Goal: Check status: Check status

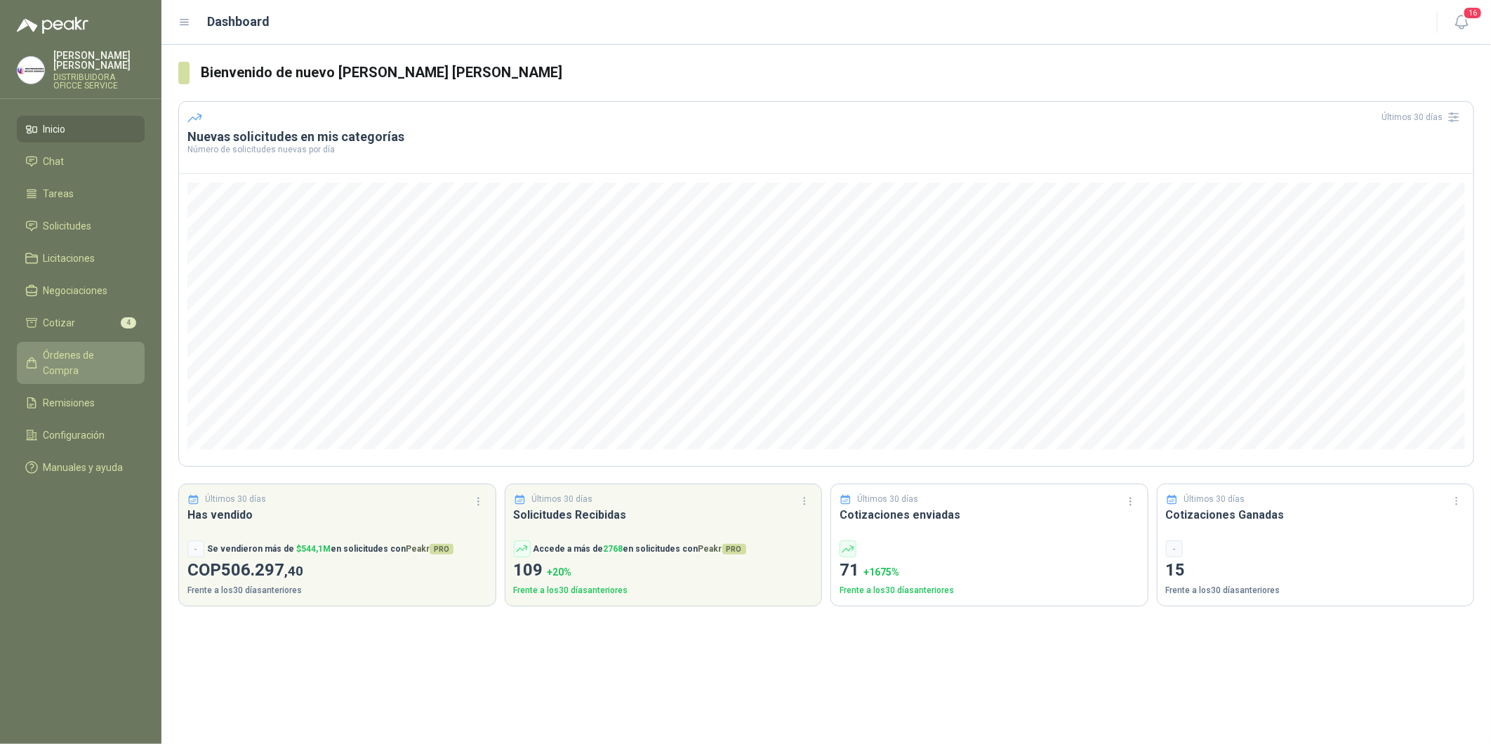
click at [80, 363] on span "Órdenes de Compra" at bounding box center [88, 362] width 88 height 31
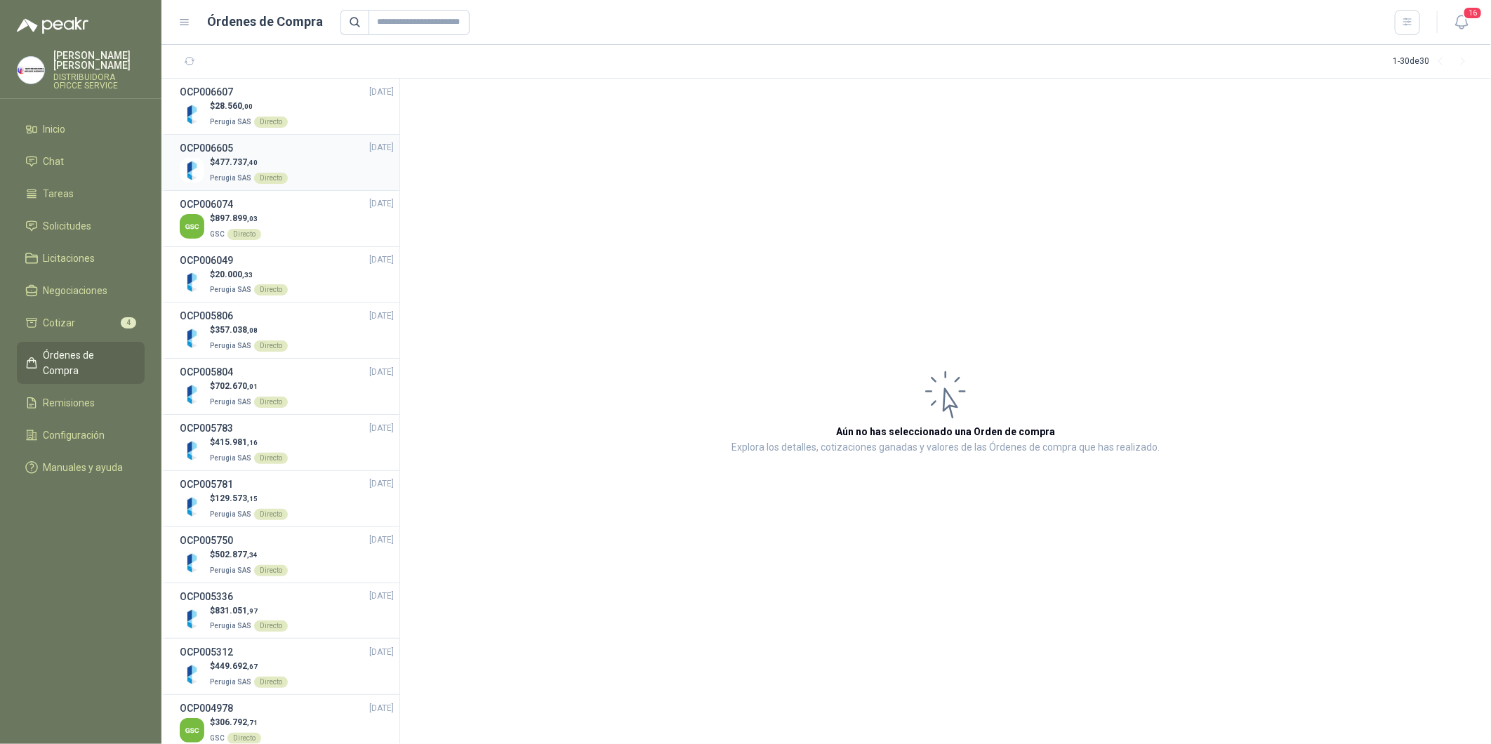
click at [261, 156] on p "$ 477.737 ,40" at bounding box center [249, 162] width 78 height 13
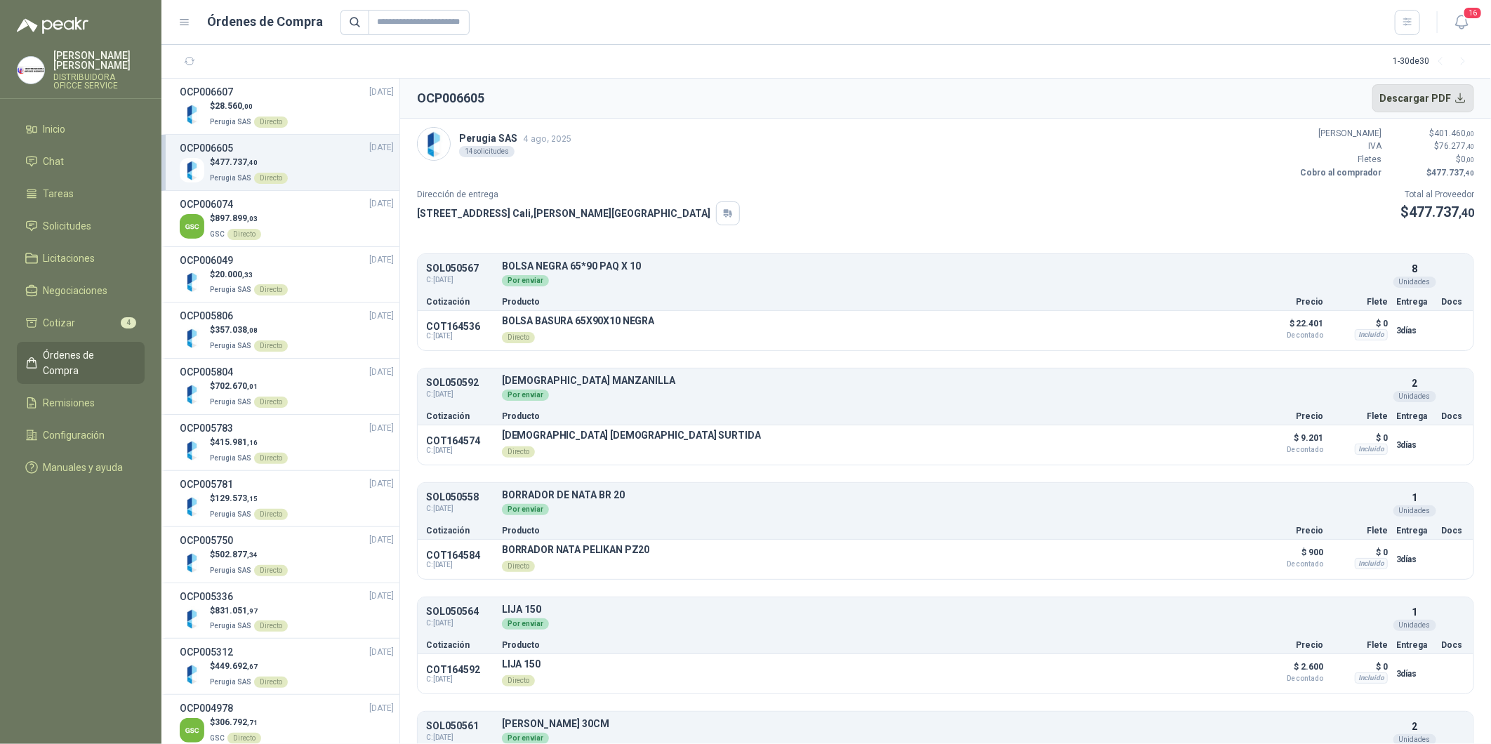
click at [1434, 100] on button "Descargar PDF" at bounding box center [1423, 98] width 102 height 28
click at [303, 107] on div "$ 28.560 ,00 Perugia SAS Directo" at bounding box center [287, 114] width 214 height 29
